Goal: Find specific page/section: Find specific page/section

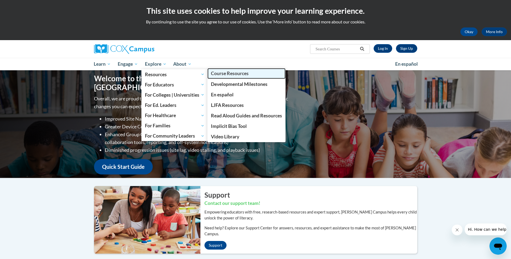
click at [235, 74] on span "Course Resources" at bounding box center [230, 74] width 38 height 6
